Goal: Check status: Check status

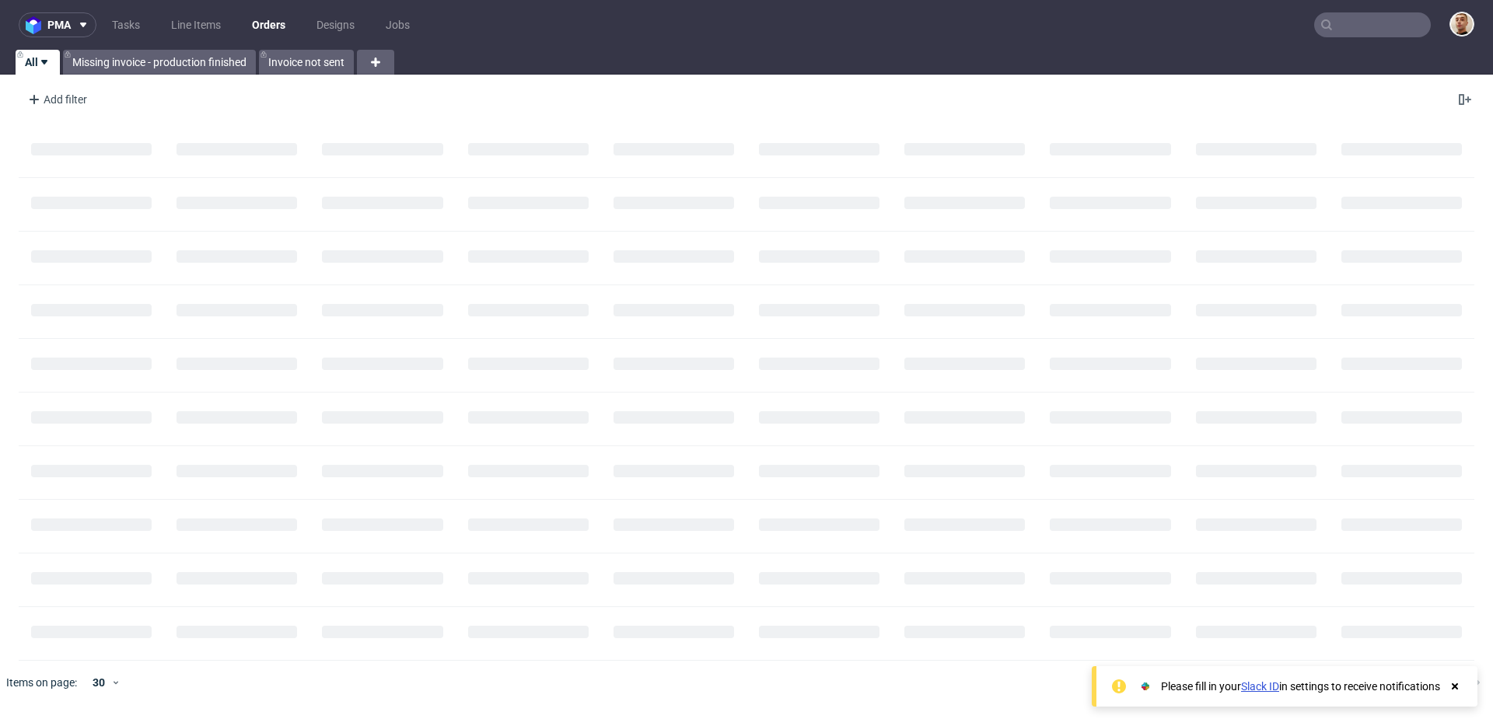
click at [1396, 27] on input "text" at bounding box center [1372, 24] width 117 height 25
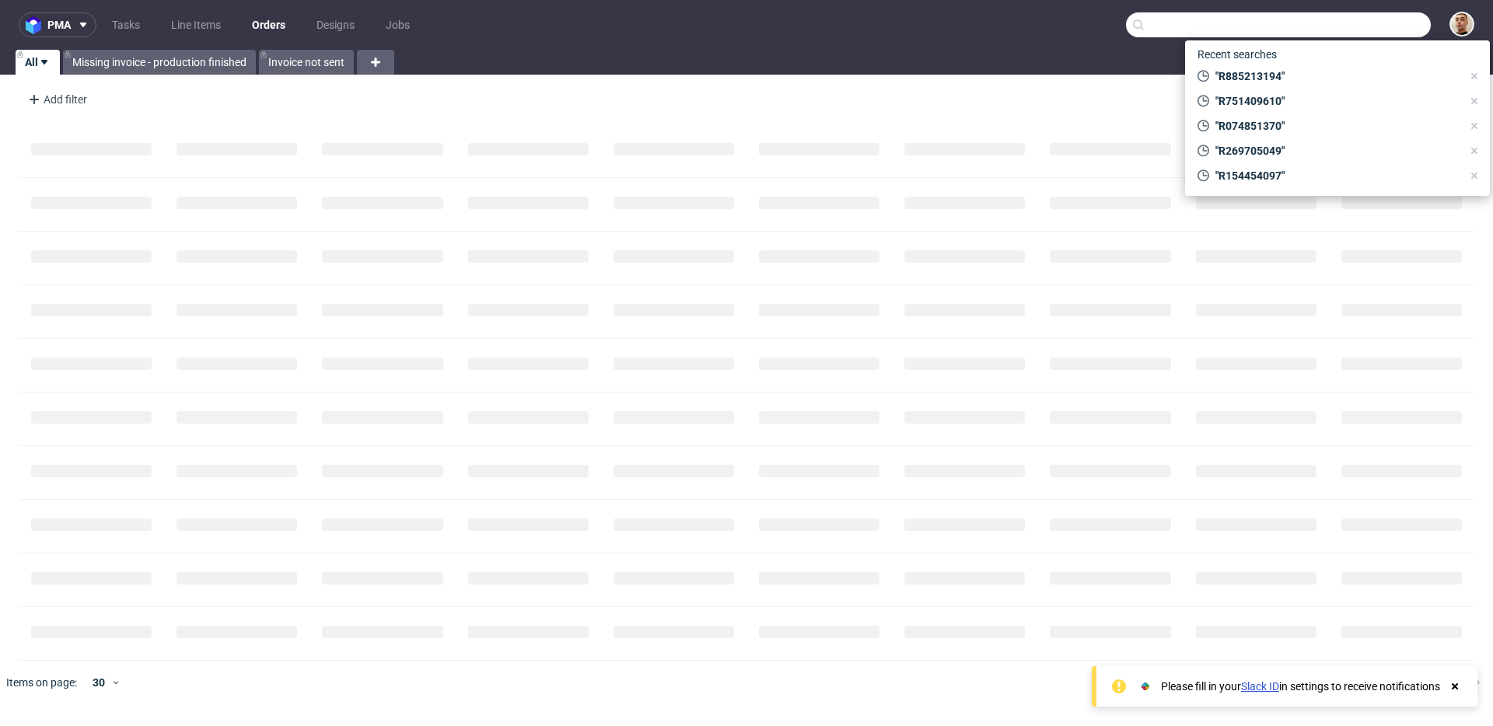
paste input "R885213194"
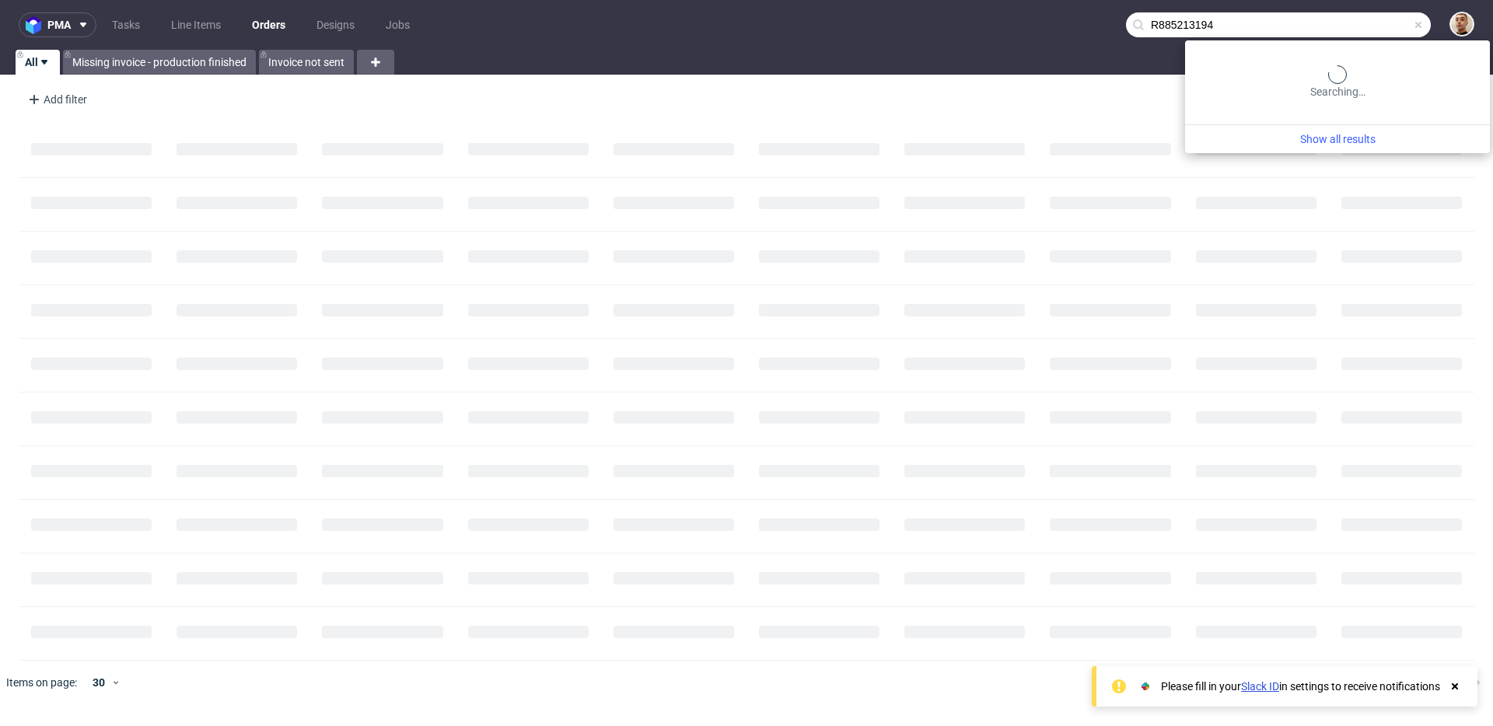
type input "R885213194"
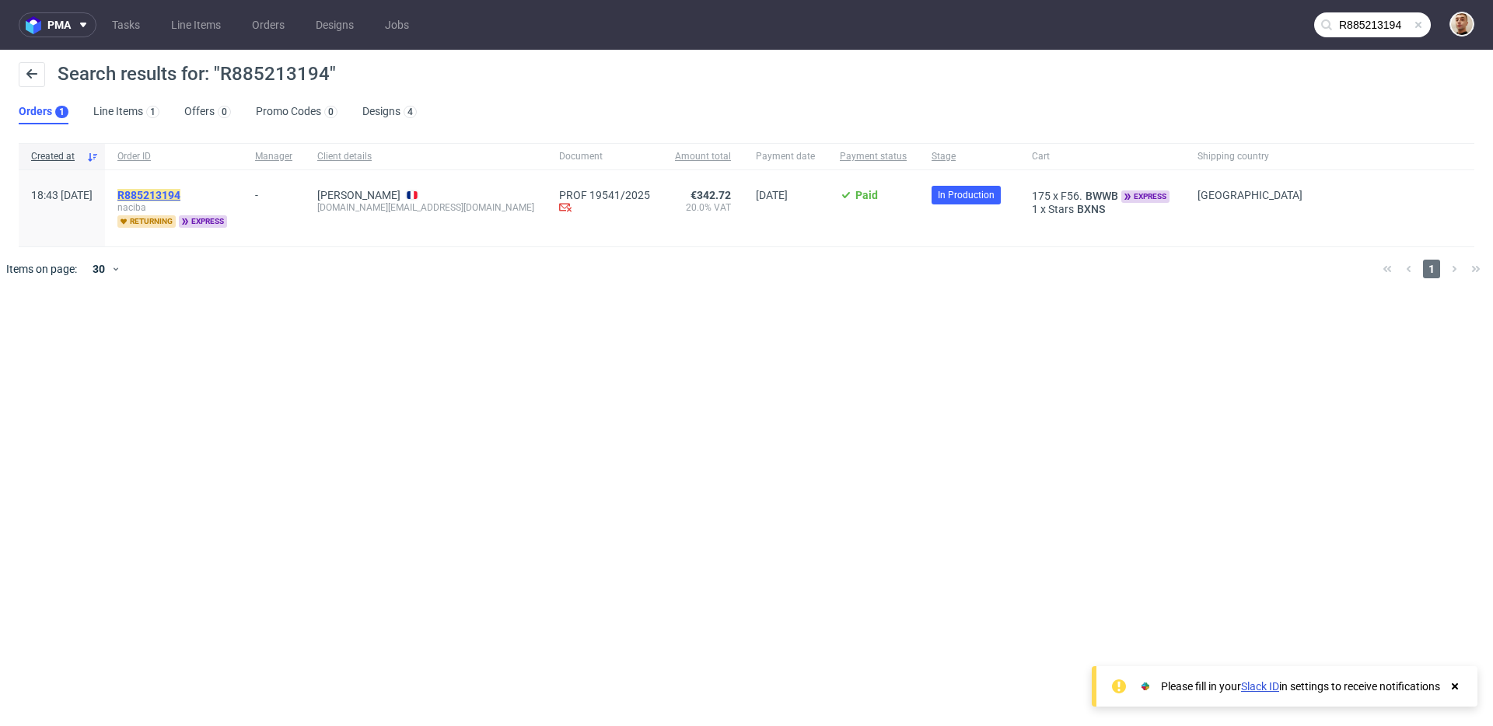
click at [180, 193] on mark "R885213194" at bounding box center [148, 195] width 63 height 12
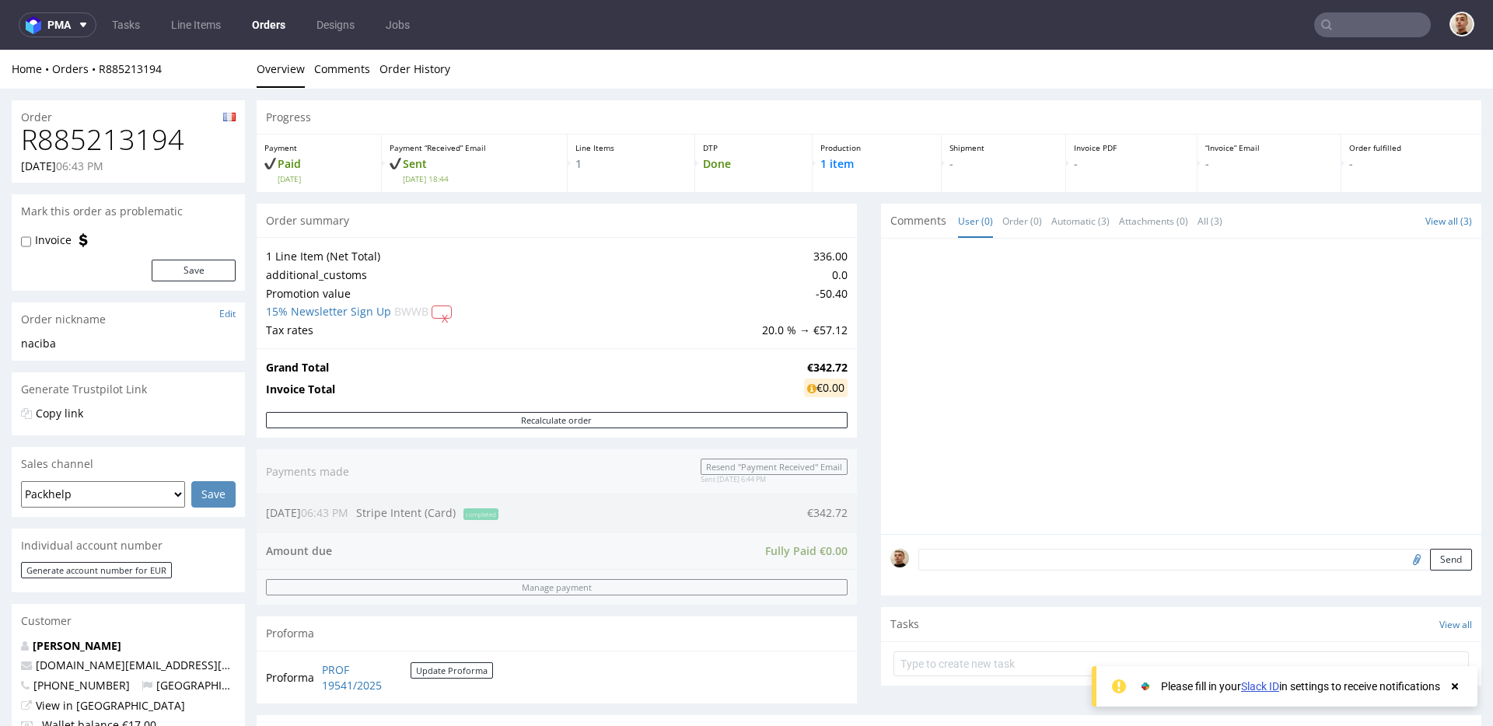
click at [110, 138] on h1 "R885213194" at bounding box center [128, 139] width 215 height 31
copy h1 "R885213194"
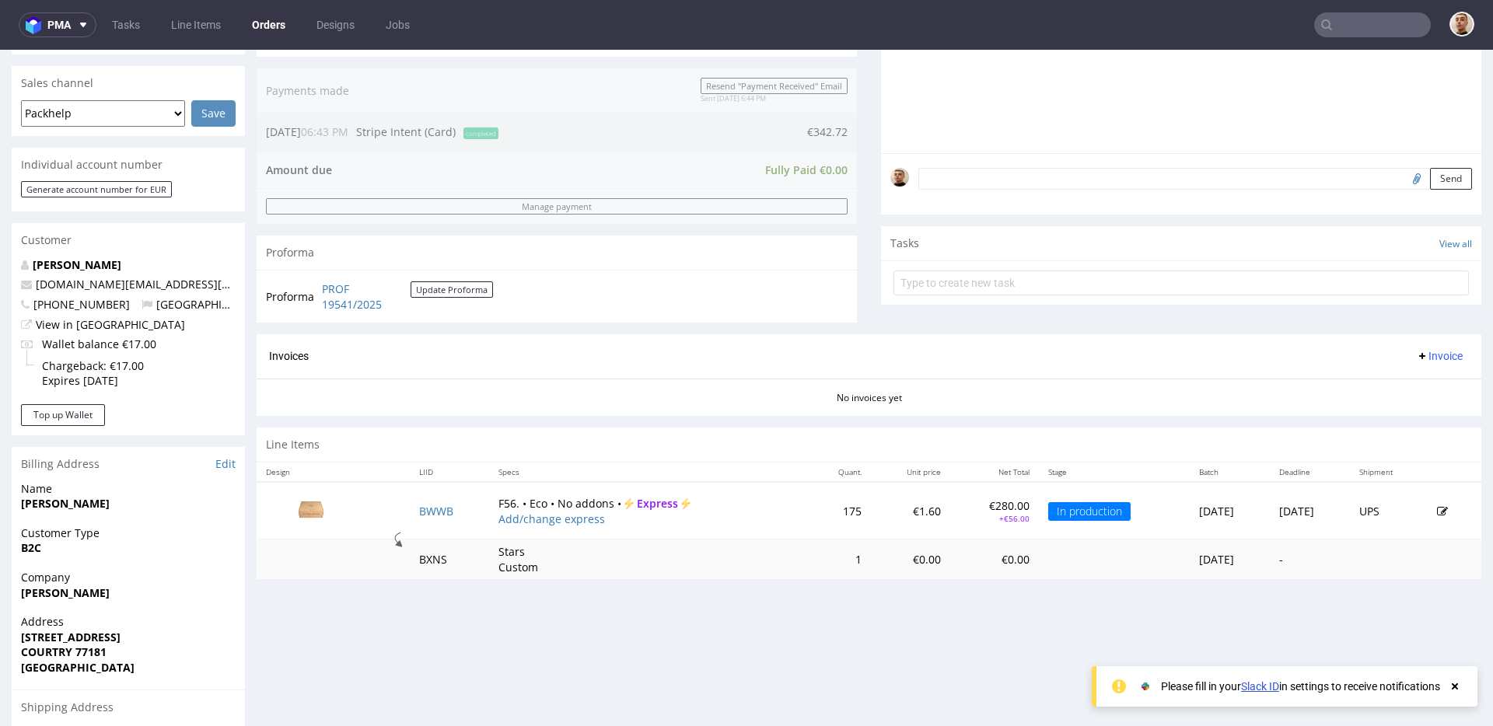
scroll to position [632, 0]
